Goal: Task Accomplishment & Management: Use online tool/utility

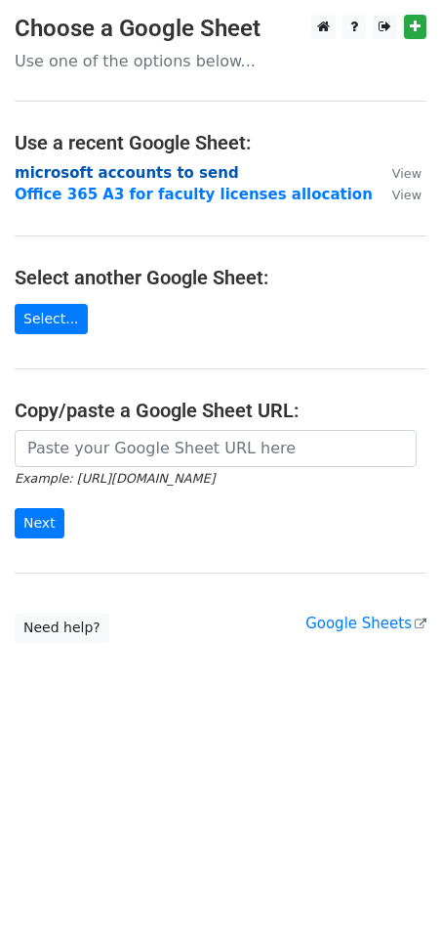
click at [74, 173] on strong "microsoft accounts to send" at bounding box center [127, 173] width 225 height 18
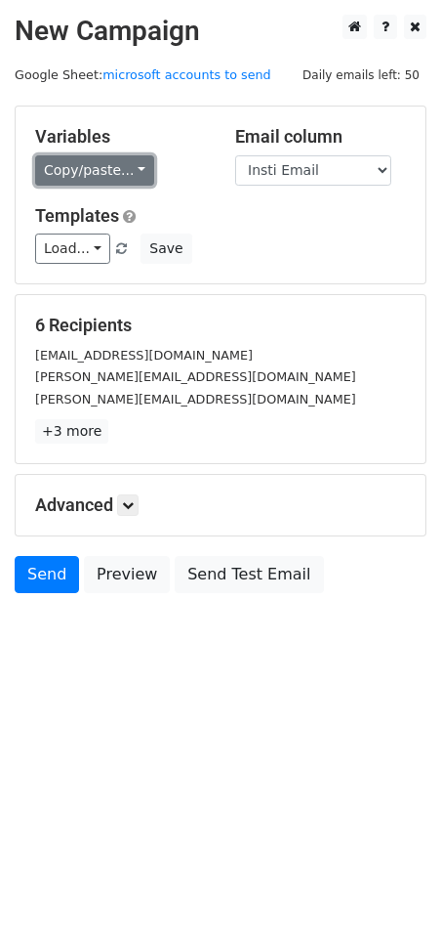
click at [124, 172] on link "Copy/paste..." at bounding box center [94, 170] width 119 height 30
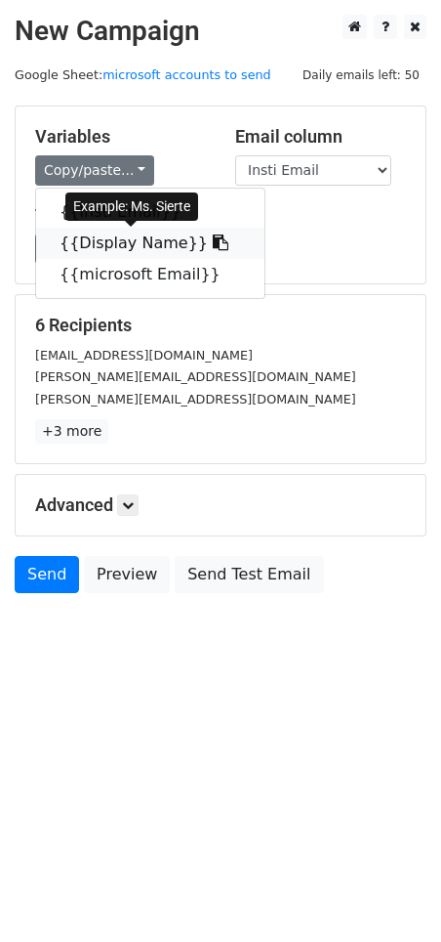
click at [133, 239] on link "{{Display Name}}" at bounding box center [150, 243] width 229 height 31
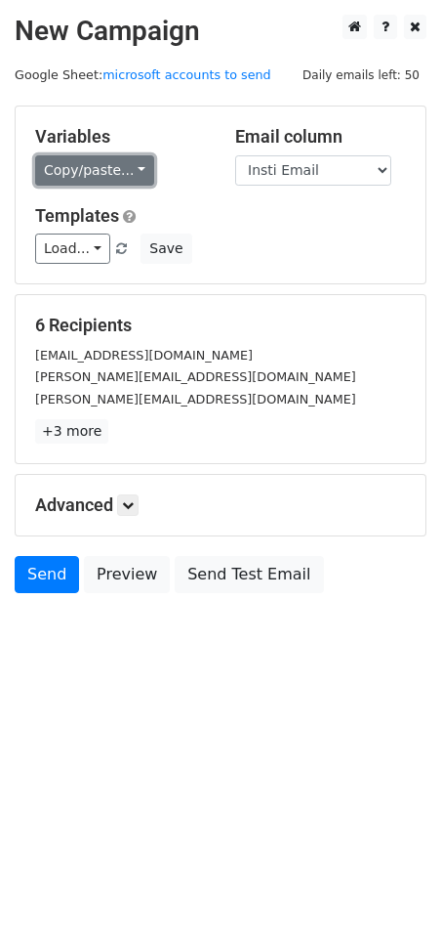
click at [114, 180] on link "Copy/paste..." at bounding box center [94, 170] width 119 height 30
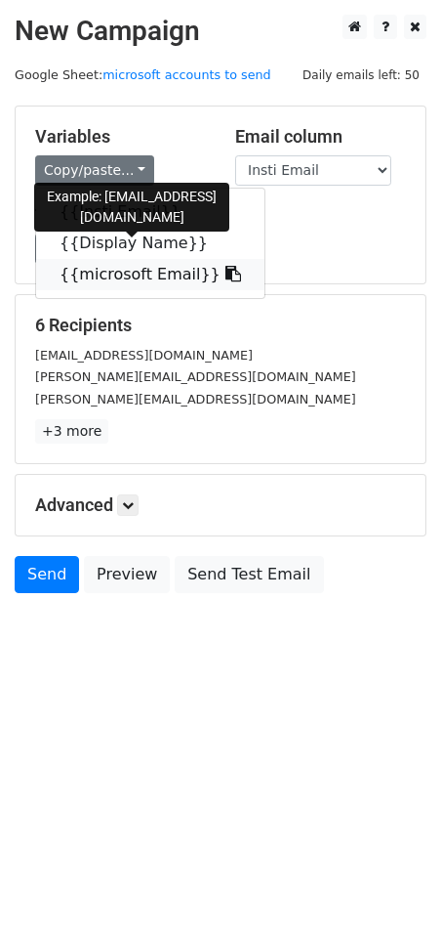
click at [114, 271] on link "{{microsoft Email}}" at bounding box center [150, 274] width 229 height 31
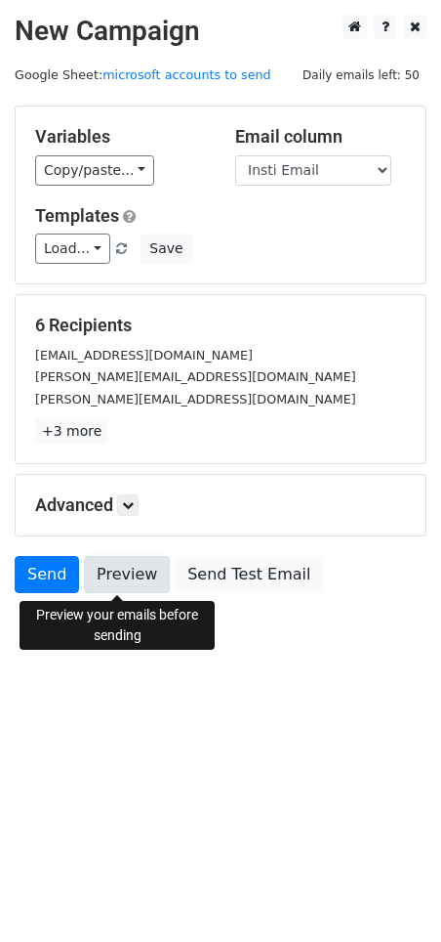
click at [129, 582] on link "Preview" at bounding box center [127, 574] width 86 height 37
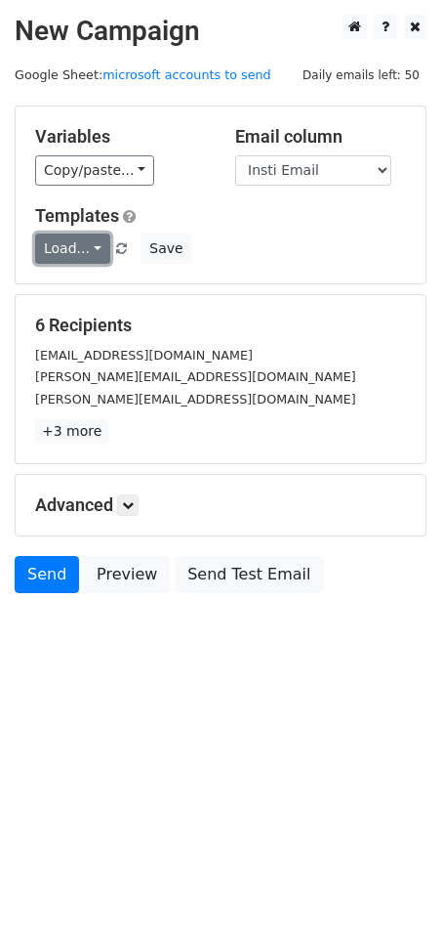
click at [59, 256] on link "Load..." at bounding box center [72, 248] width 75 height 30
click at [239, 244] on div "Load... No templates saved Save" at bounding box center [221, 248] width 400 height 30
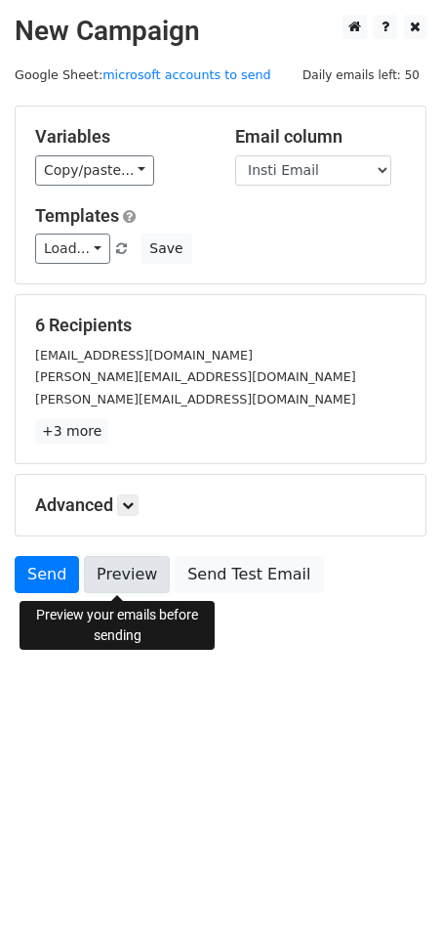
click at [139, 584] on link "Preview" at bounding box center [127, 574] width 86 height 37
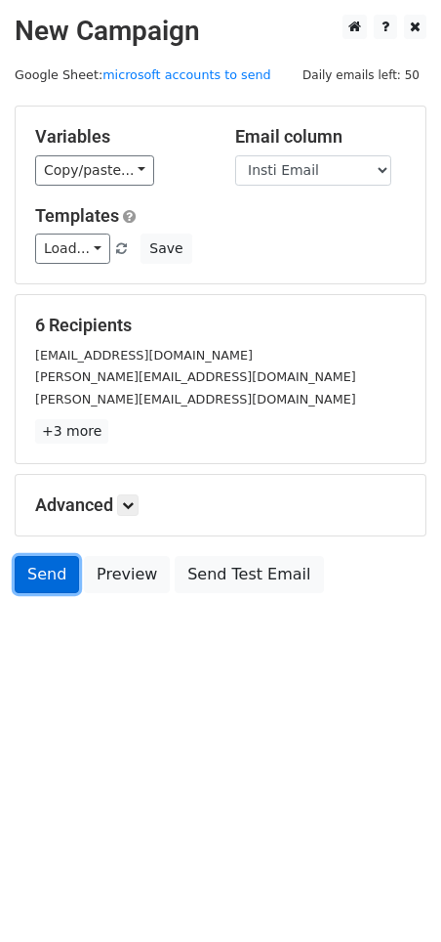
click at [51, 574] on link "Send" at bounding box center [47, 574] width 64 height 37
